Goal: Information Seeking & Learning: Check status

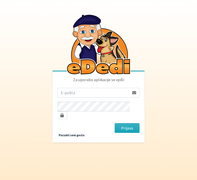
click at [96, 94] on input "email" at bounding box center [93, 93] width 72 height 10
type input "mateja.nolimal@gmail.com"
click at [115, 123] on button "Prijava" at bounding box center [127, 128] width 25 height 10
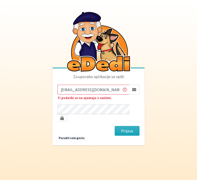
drag, startPoint x: 90, startPoint y: 94, endPoint x: 183, endPoint y: 94, distance: 92.5
click at [183, 94] on body "Za uporabo aplikacije se vpiši mateja.nolimal@gmail.com Ti podatki se ne ujemaj…" at bounding box center [98, 90] width 197 height 180
type input "[EMAIL_ADDRESS][DOMAIN_NAME]"
click at [115, 126] on button "Prijava" at bounding box center [127, 131] width 25 height 10
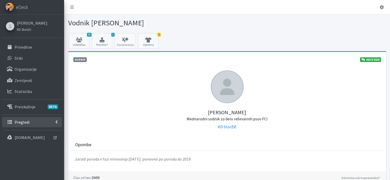
click at [22, 121] on p "Pregledi" at bounding box center [22, 122] width 15 height 5
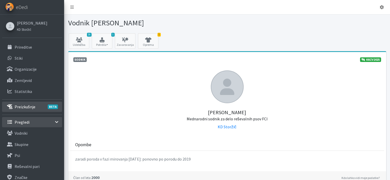
click at [27, 106] on p "Preizkušnje BETA" at bounding box center [25, 106] width 21 height 5
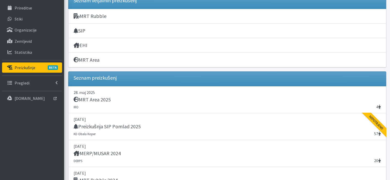
scroll to position [38, 0]
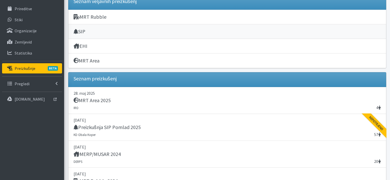
click at [83, 31] on h5 "SIP" at bounding box center [80, 31] width 12 height 6
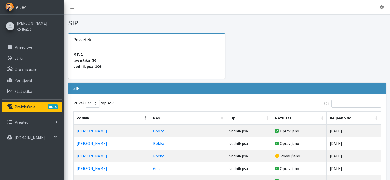
select select "50"
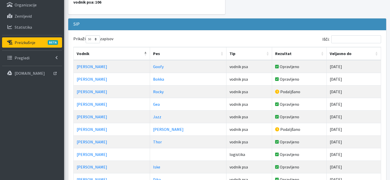
scroll to position [63, 0]
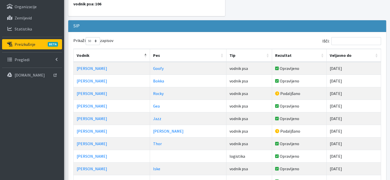
click at [374, 55] on th "Veljavno do" at bounding box center [353, 55] width 54 height 13
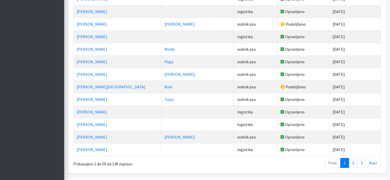
scroll to position [605, 0]
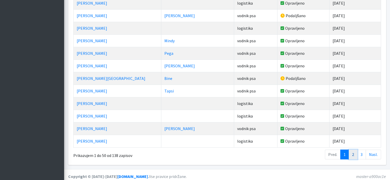
click at [354, 151] on link "2" at bounding box center [352, 155] width 9 height 10
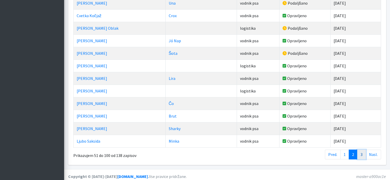
click at [363, 151] on link "3" at bounding box center [361, 155] width 9 height 10
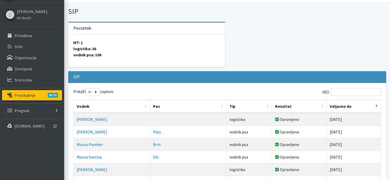
scroll to position [0, 0]
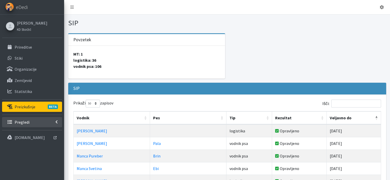
click at [28, 120] on p "Pregledi" at bounding box center [22, 122] width 15 height 5
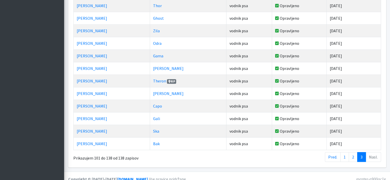
scroll to position [455, 0]
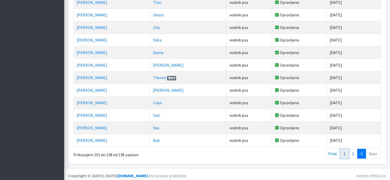
click at [344, 150] on link "1" at bounding box center [344, 154] width 9 height 10
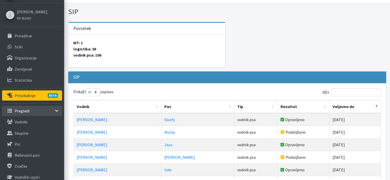
scroll to position [11, 0]
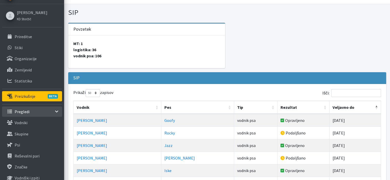
click at [133, 107] on th "Vodnik" at bounding box center [118, 107] width 88 height 13
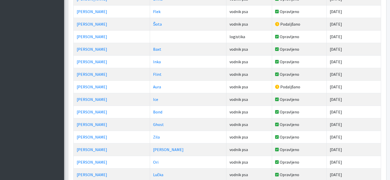
scroll to position [605, 0]
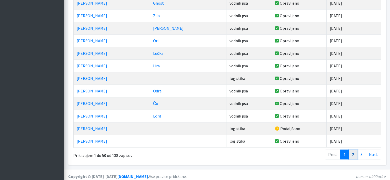
click at [353, 150] on link "2" at bounding box center [352, 155] width 9 height 10
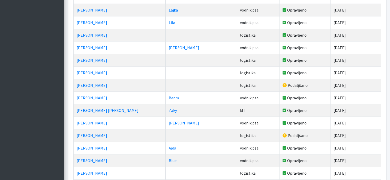
scroll to position [290, 0]
